Goal: Purchase product/service

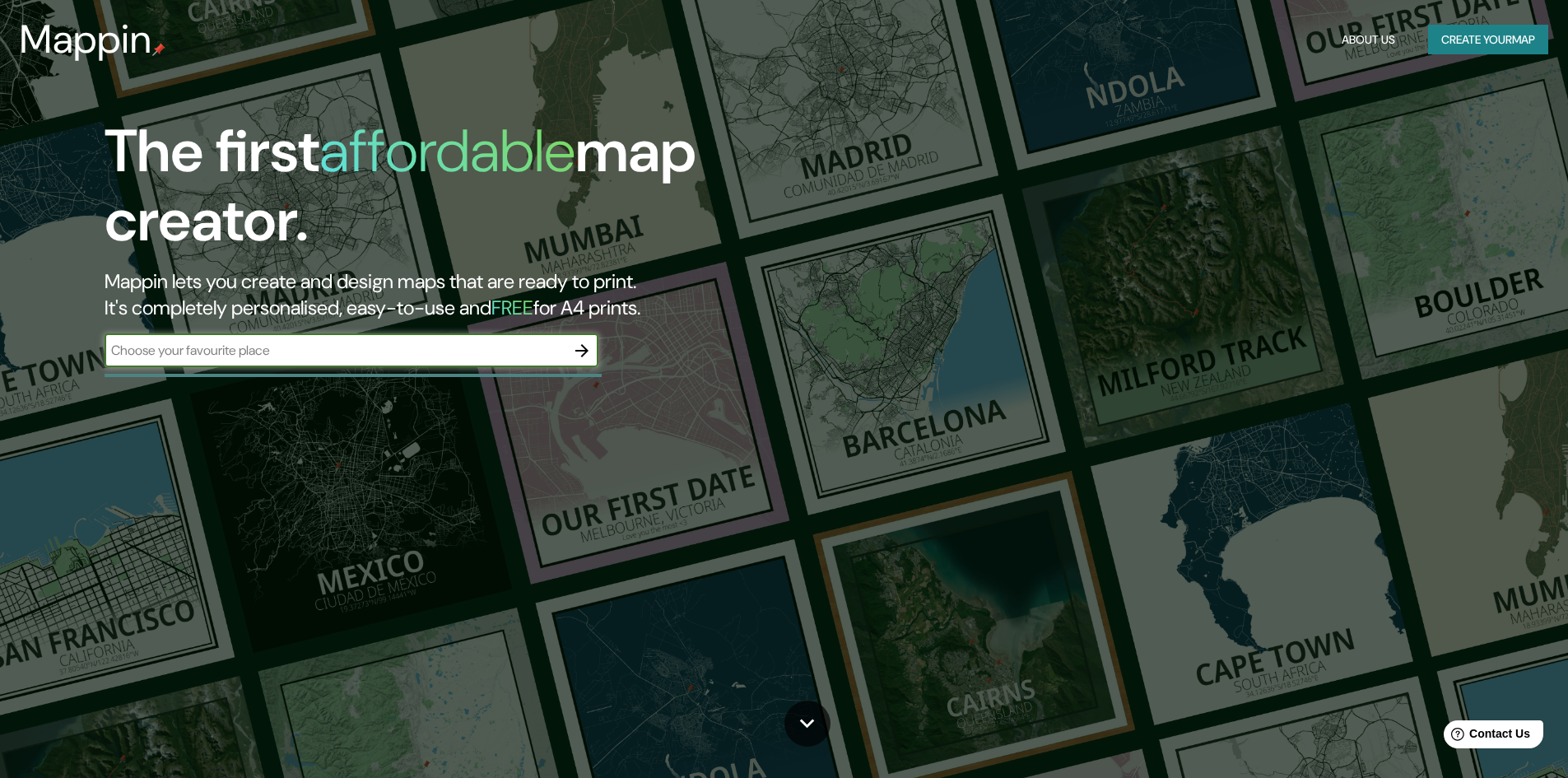
click at [199, 355] on input "text" at bounding box center [334, 350] width 461 height 19
type input "[PERSON_NAME]"
click at [580, 341] on icon "button" at bounding box center [582, 351] width 20 height 20
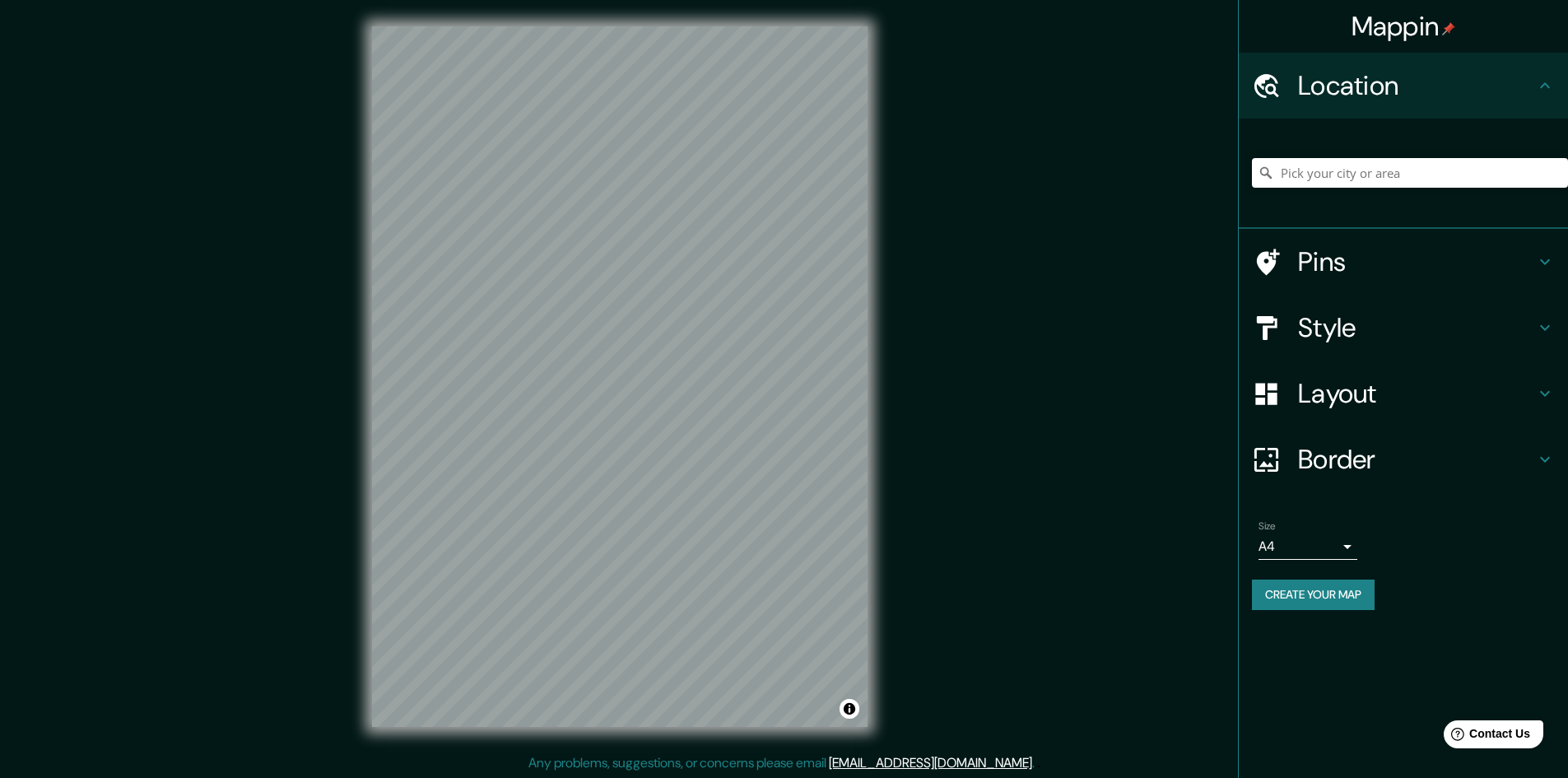
click at [1337, 470] on h4 "Border" at bounding box center [1417, 459] width 237 height 33
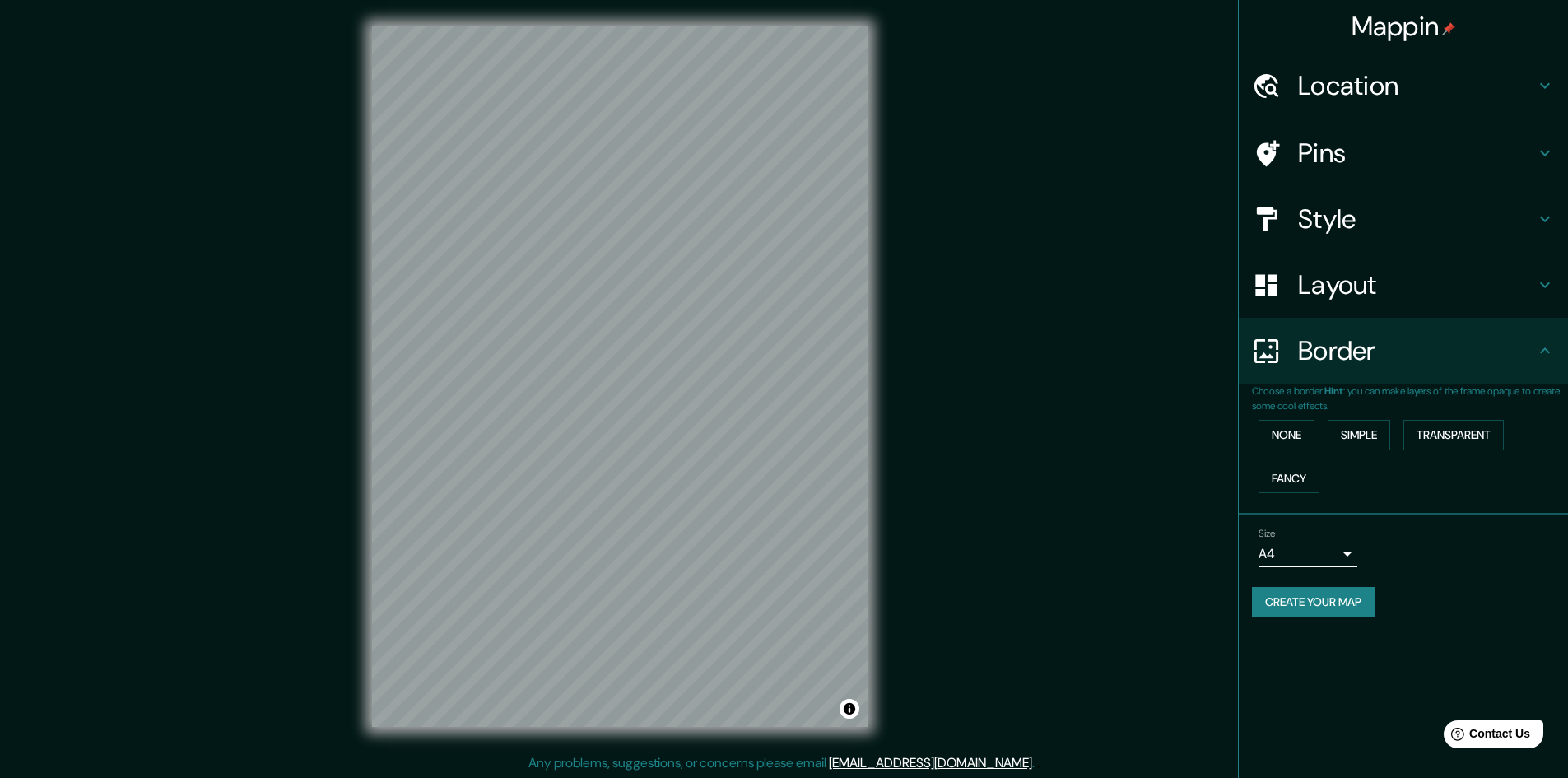
click at [1340, 313] on div "Layout" at bounding box center [1404, 285] width 330 height 66
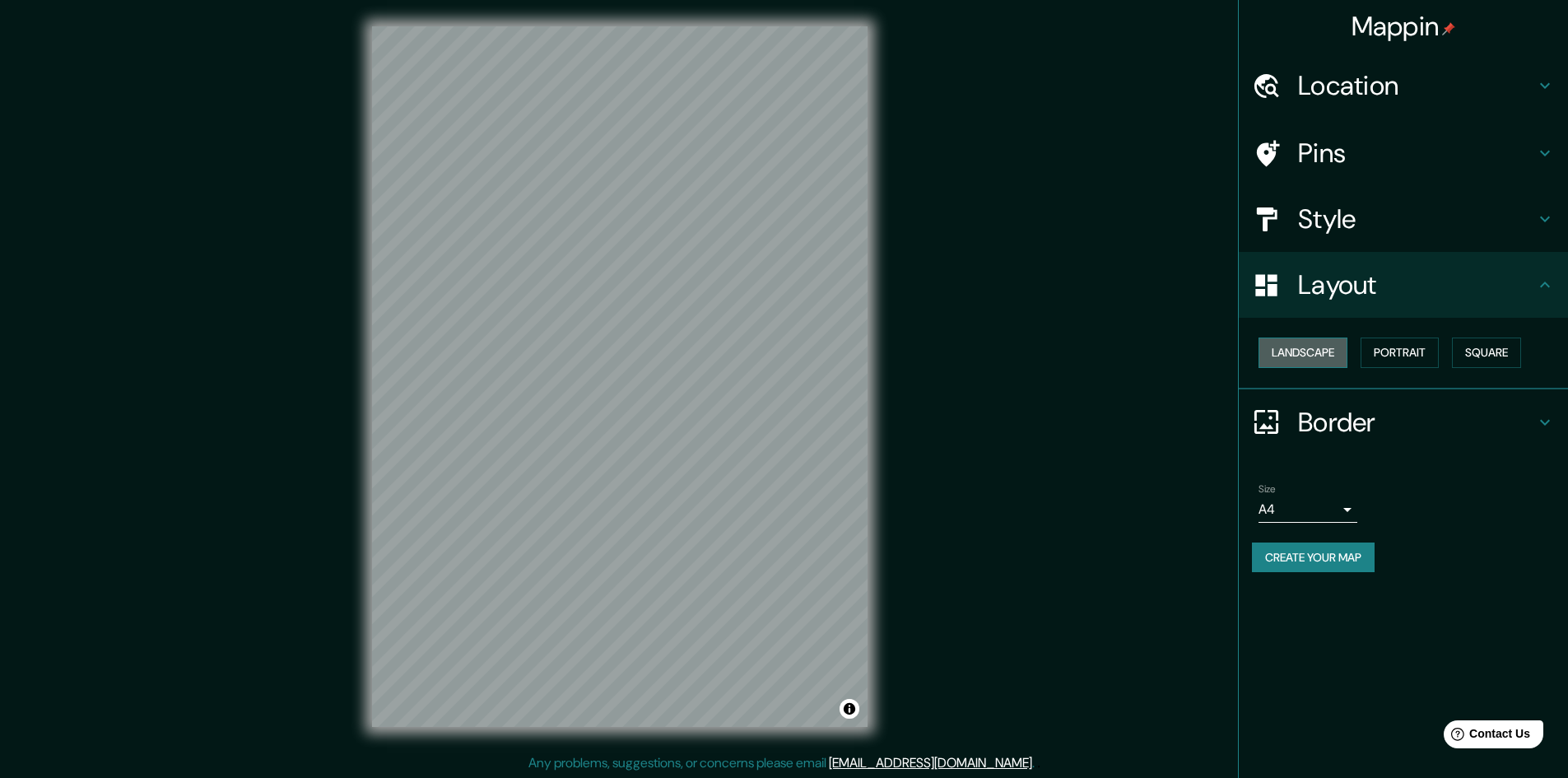
click at [1324, 347] on button "Landscape" at bounding box center [1303, 353] width 89 height 30
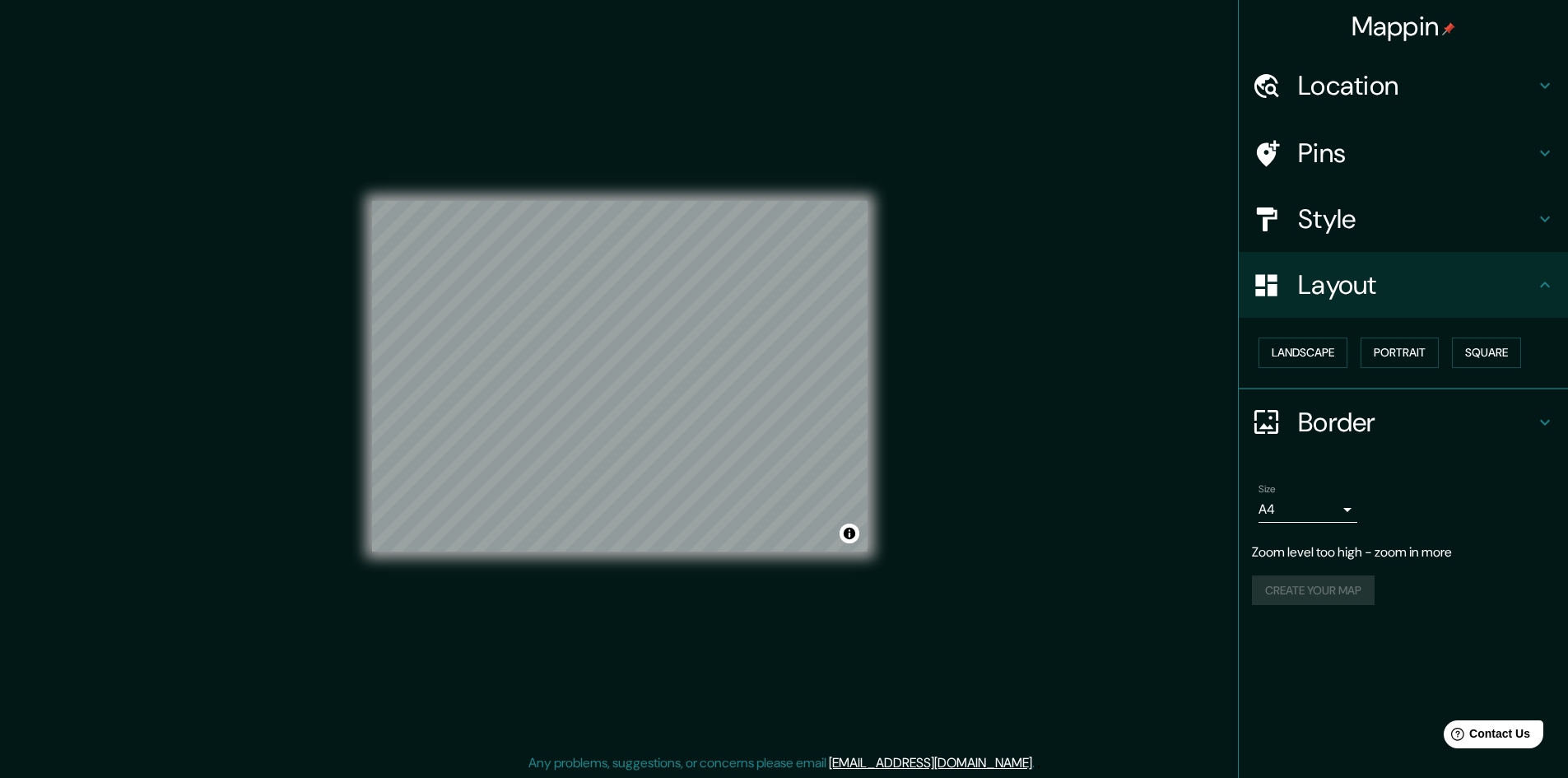
click at [1345, 79] on h4 "Location" at bounding box center [1417, 86] width 237 height 33
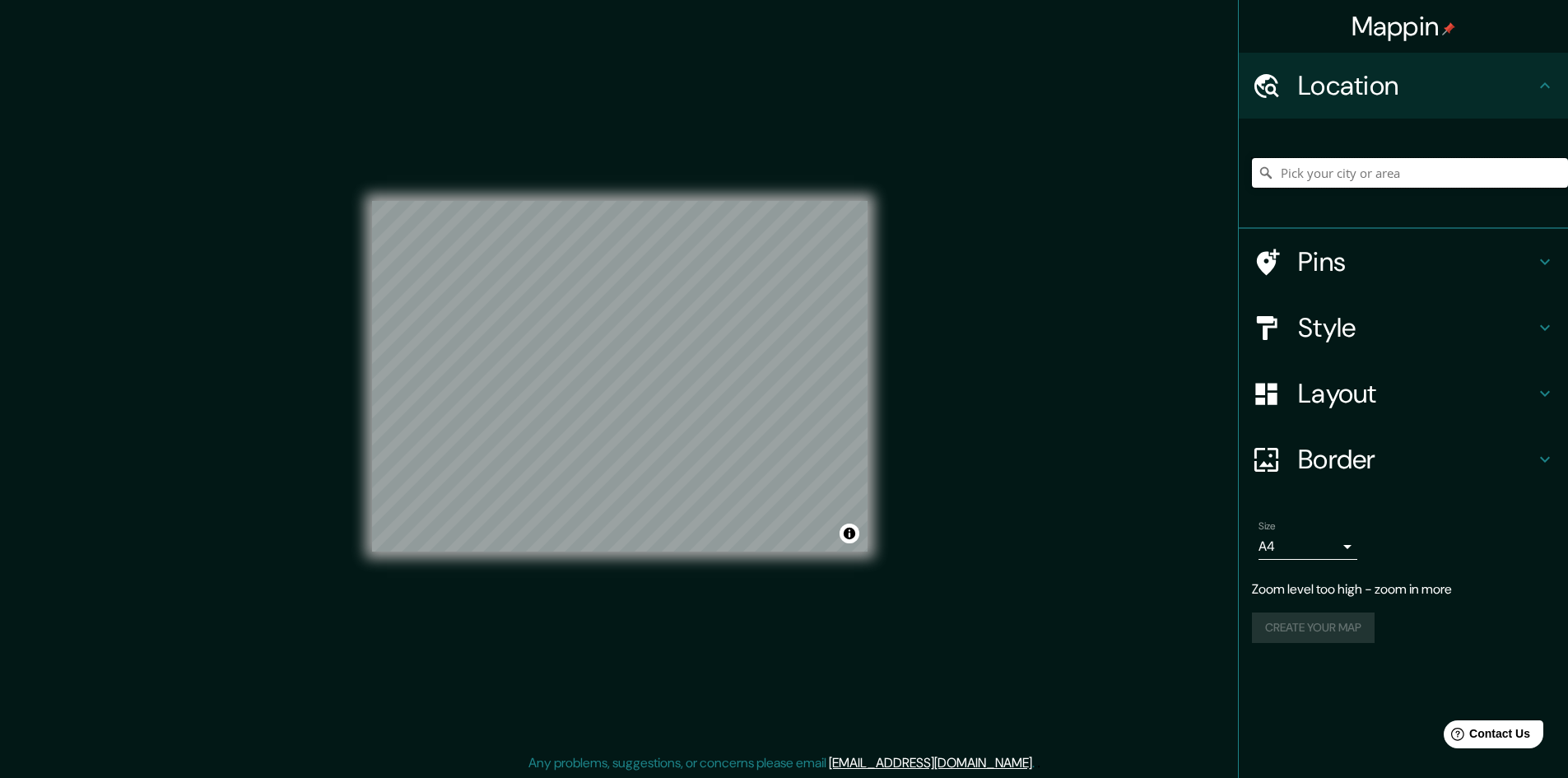
click at [1327, 173] on input "Pick your city or area" at bounding box center [1410, 172] width 316 height 29
type input "m"
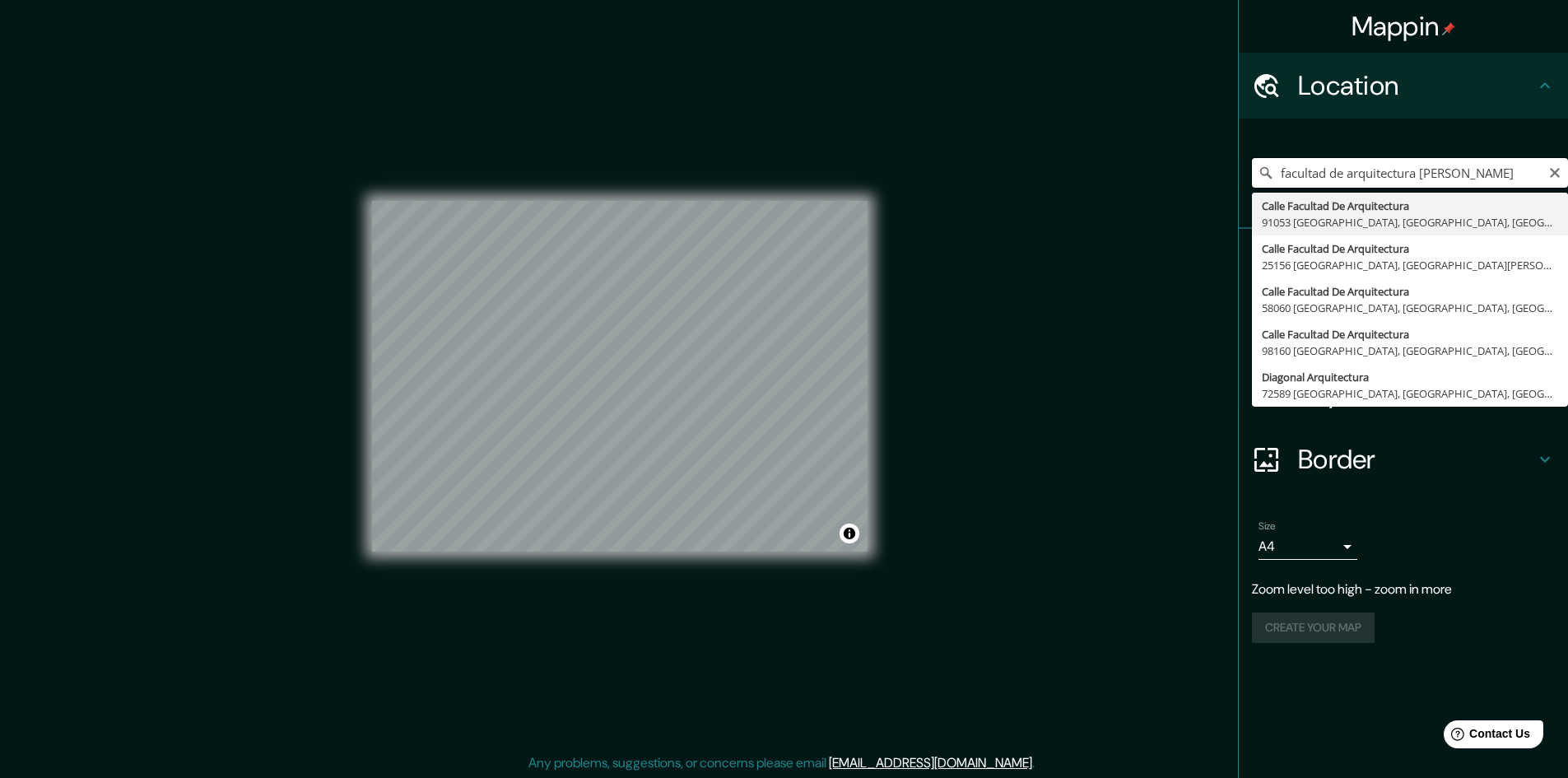
click at [1384, 172] on input "facultad de arquitectura [PERSON_NAME]" at bounding box center [1410, 172] width 316 height 29
drag, startPoint x: 1384, startPoint y: 172, endPoint x: 1282, endPoint y: 172, distance: 102.0
click at [1282, 172] on input "facultad de arquitectura [PERSON_NAME]" at bounding box center [1410, 172] width 316 height 29
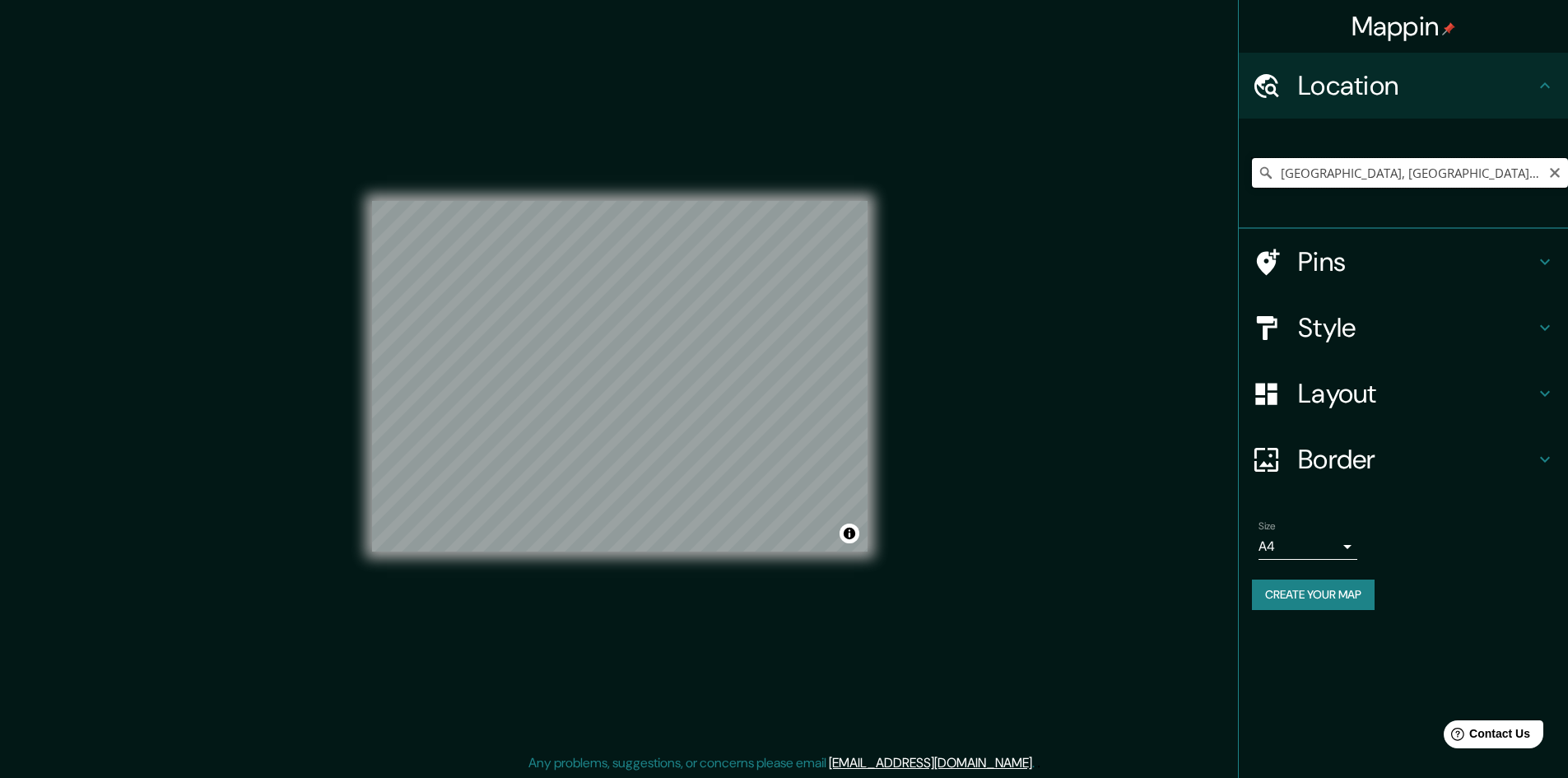
click at [1313, 170] on input "[GEOGRAPHIC_DATA], [GEOGRAPHIC_DATA][PERSON_NAME], [GEOGRAPHIC_DATA]" at bounding box center [1410, 172] width 316 height 29
drag, startPoint x: 1313, startPoint y: 170, endPoint x: 1499, endPoint y: 170, distance: 186.0
click at [1499, 170] on input "[GEOGRAPHIC_DATA], [GEOGRAPHIC_DATA][PERSON_NAME], [GEOGRAPHIC_DATA]" at bounding box center [1410, 172] width 316 height 29
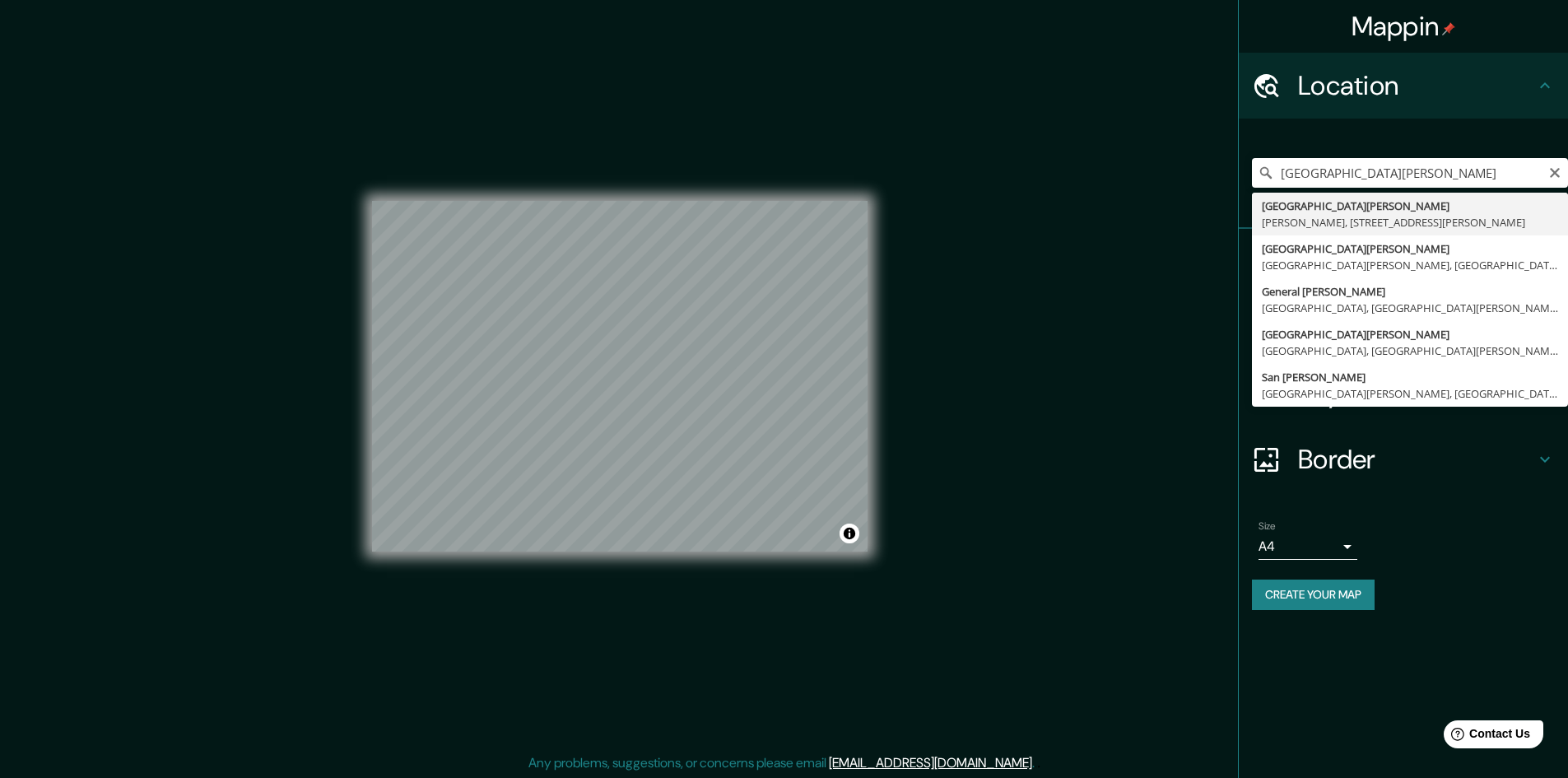
type input "[STREET_ADDRESS][PERSON_NAME][PERSON_NAME][PERSON_NAME]"
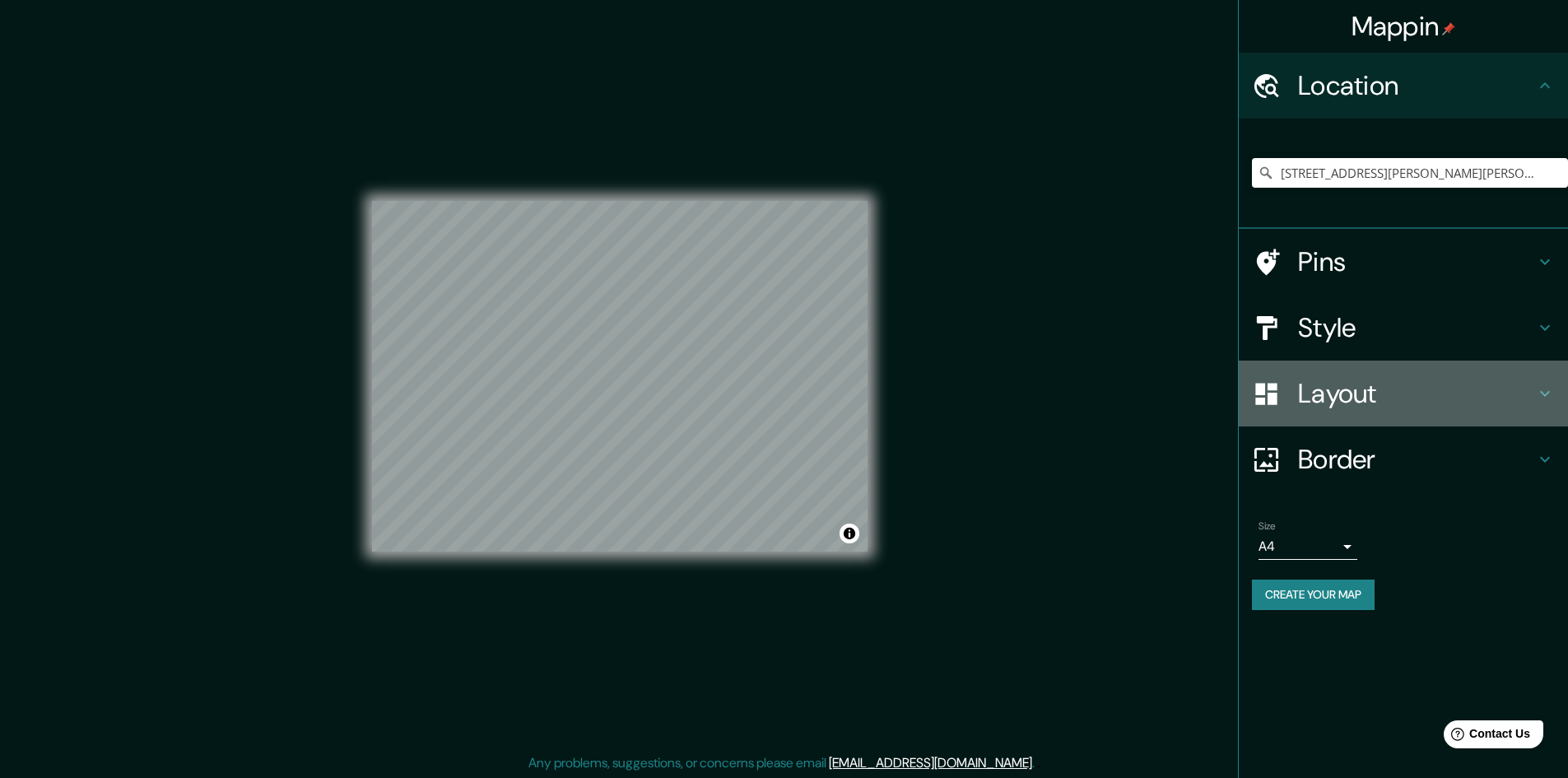
click at [1349, 399] on h4 "Layout" at bounding box center [1417, 393] width 237 height 33
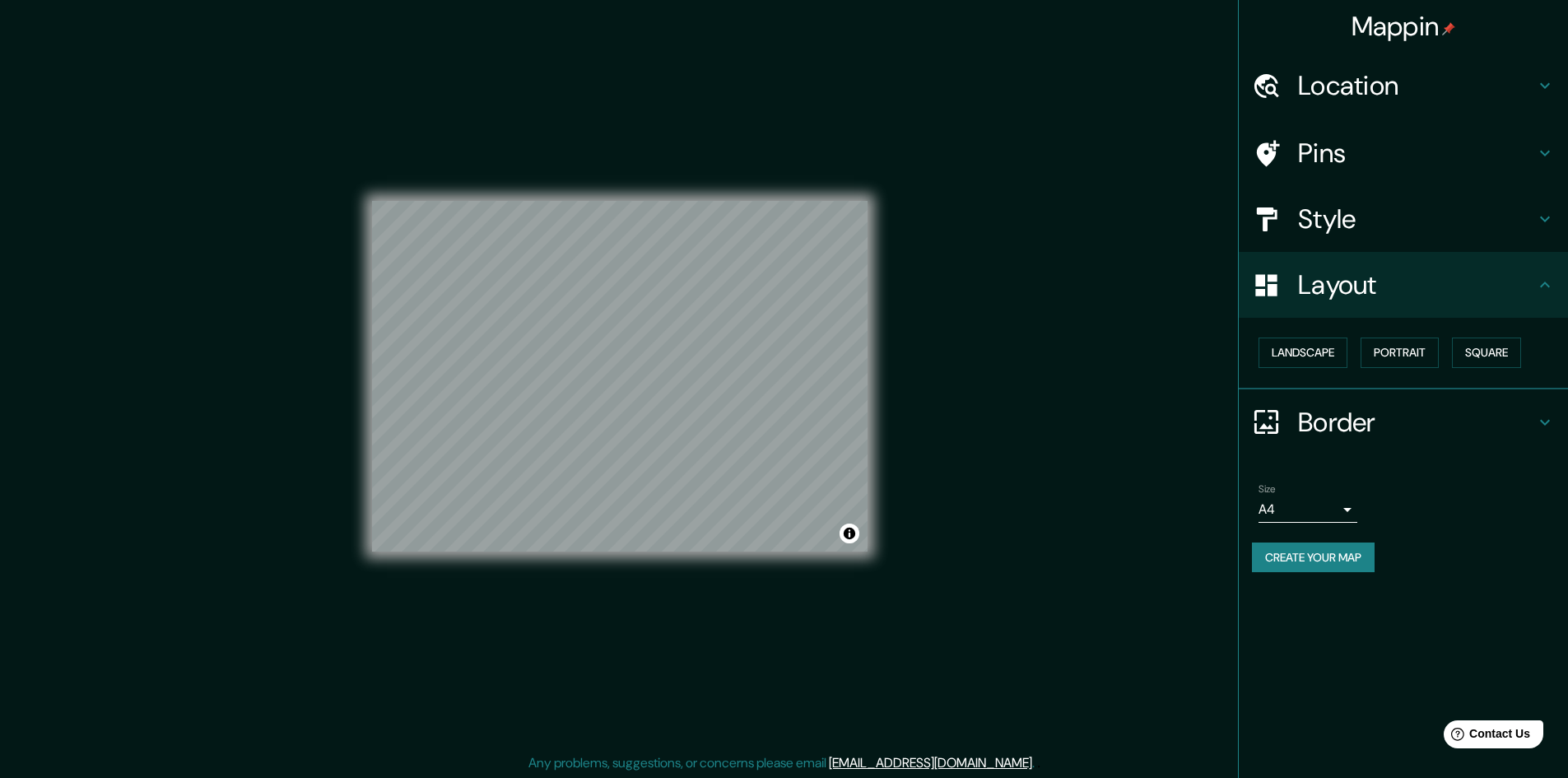
click at [1369, 152] on h4 "Pins" at bounding box center [1417, 152] width 237 height 33
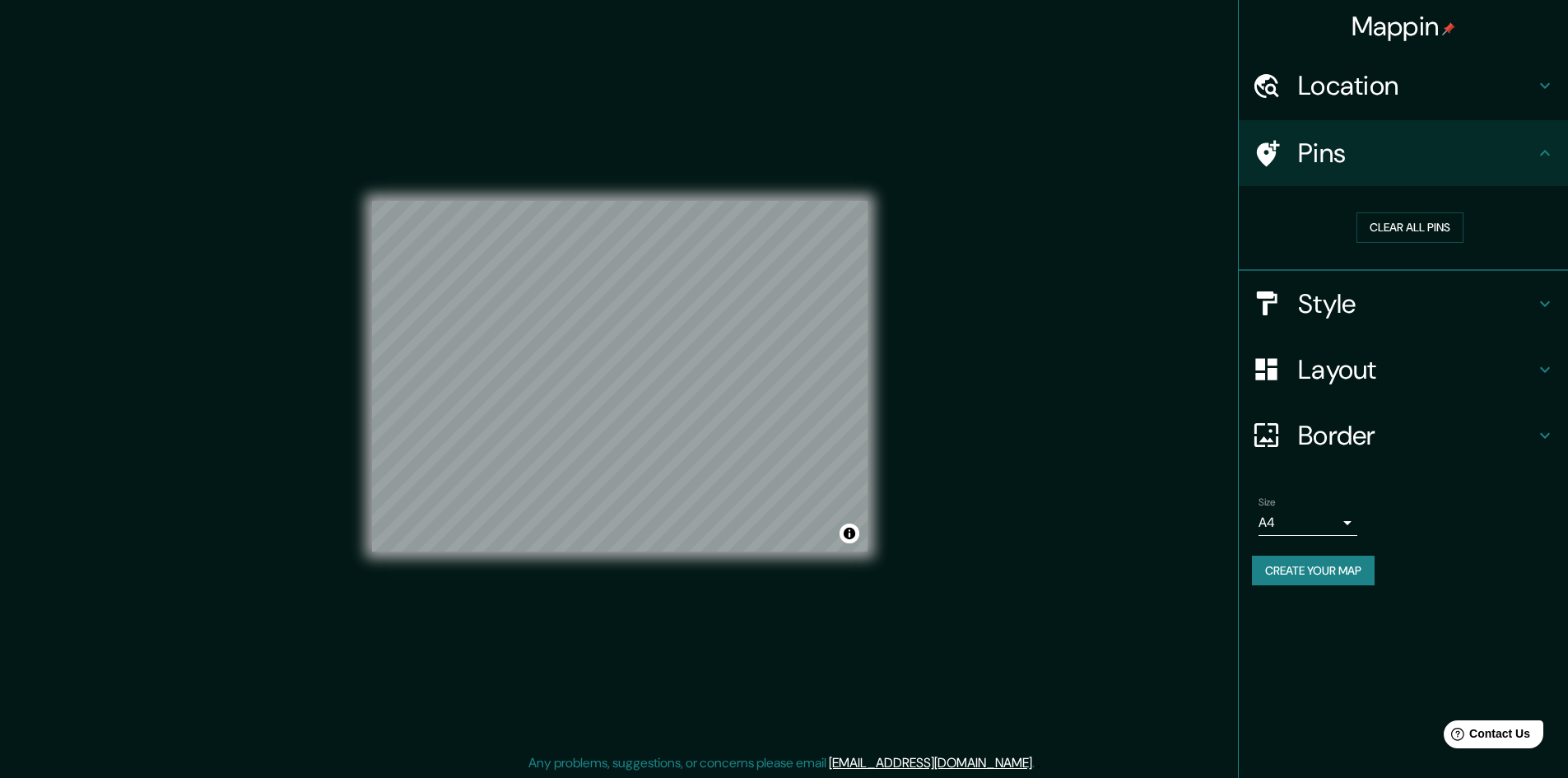
click at [1370, 298] on h4 "Style" at bounding box center [1417, 304] width 237 height 33
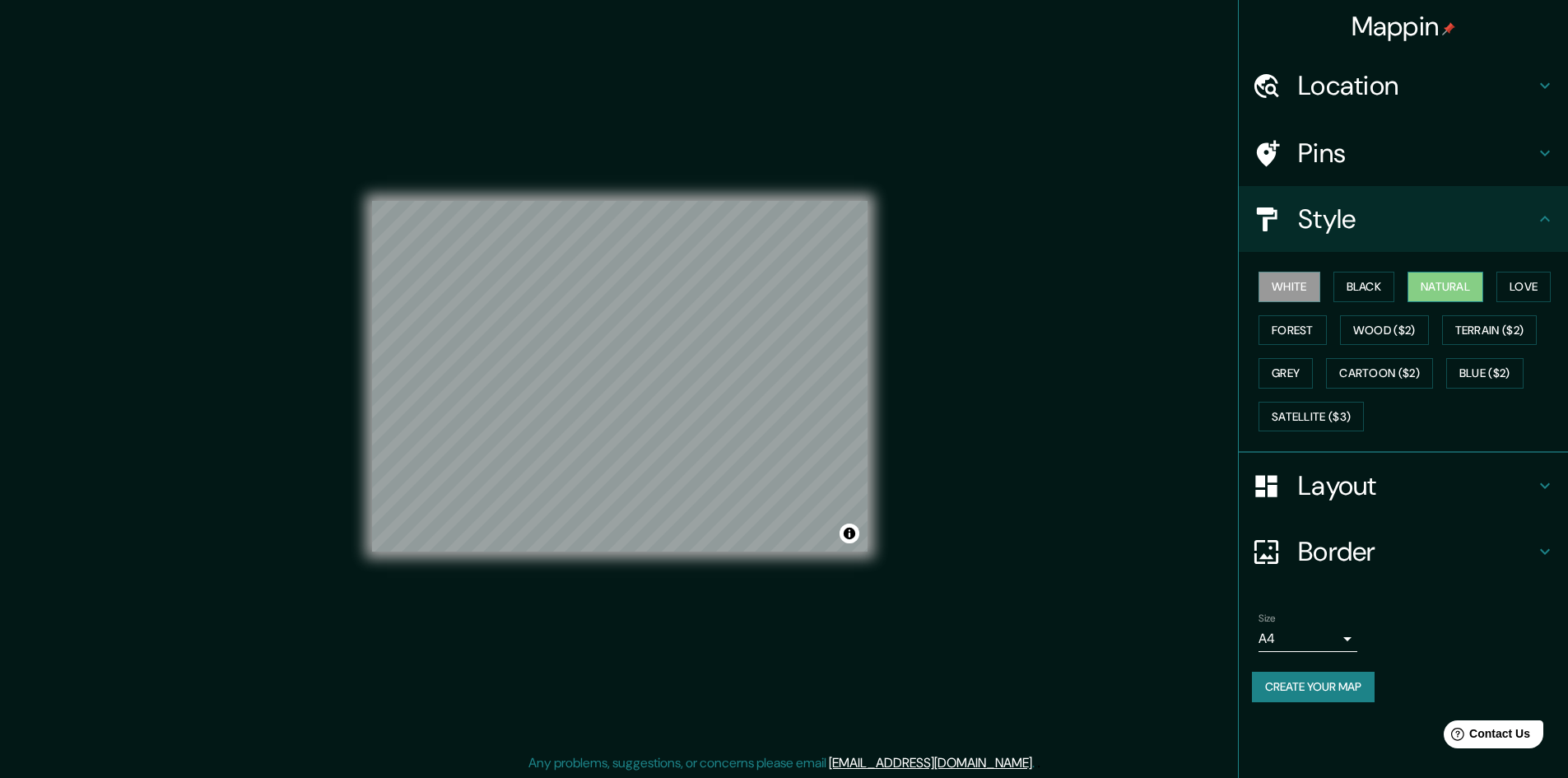
click at [1470, 288] on button "Natural" at bounding box center [1445, 287] width 76 height 30
click at [1377, 293] on button "Black" at bounding box center [1364, 287] width 61 height 30
click at [1458, 291] on button "Natural" at bounding box center [1445, 287] width 76 height 30
